Goal: Information Seeking & Learning: Learn about a topic

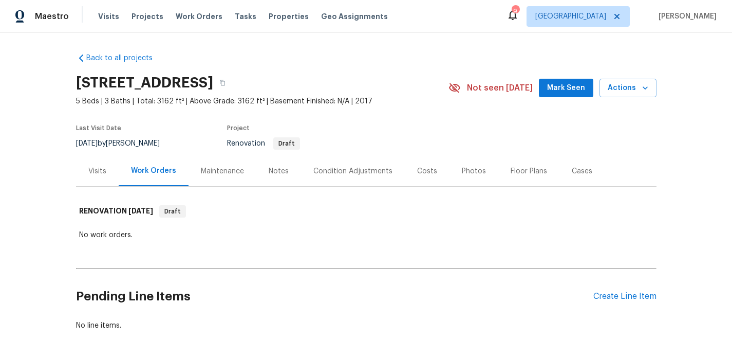
click at [103, 169] on div "Visits" at bounding box center [97, 171] width 18 height 10
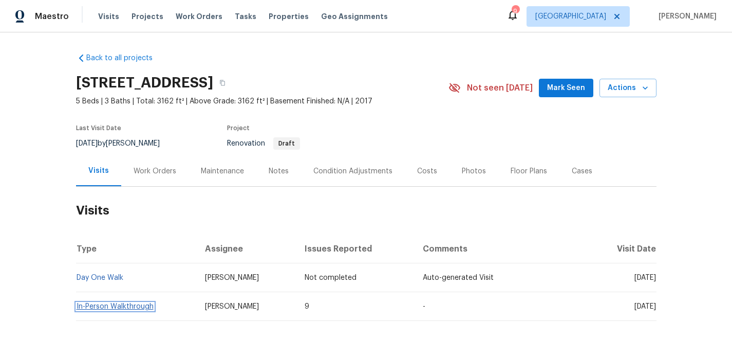
click at [127, 304] on link "In-Person Walkthrough" at bounding box center [115, 306] width 77 height 7
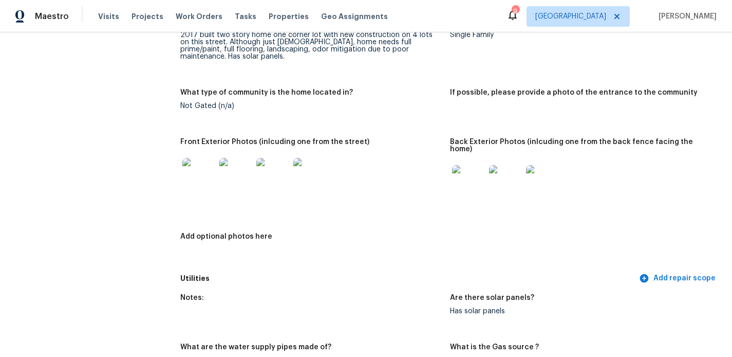
scroll to position [467, 0]
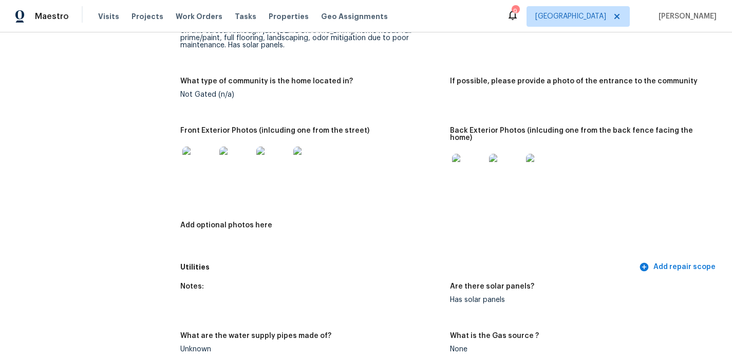
click at [205, 147] on img at bounding box center [198, 162] width 33 height 33
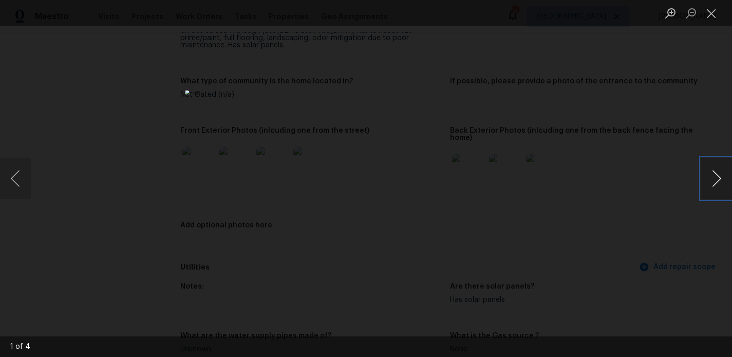
click at [713, 179] on button "Next image" at bounding box center [717, 178] width 31 height 41
click at [708, 21] on button "Close lightbox" at bounding box center [712, 13] width 21 height 18
